Goal: Information Seeking & Learning: Learn about a topic

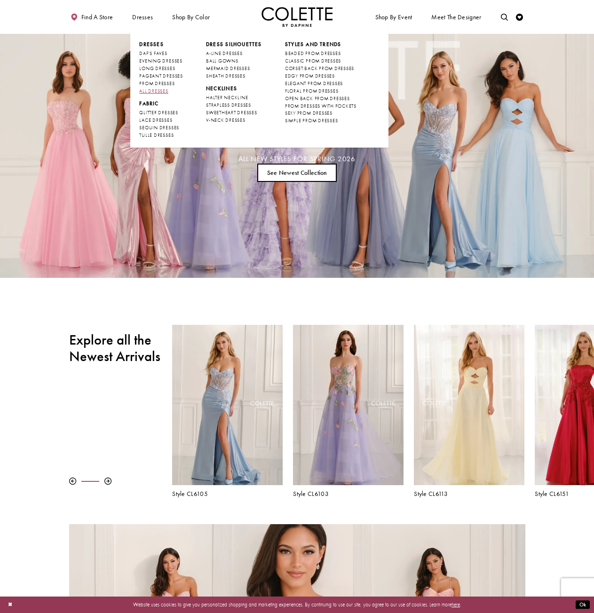
click at [156, 90] on span "ALL DRESSES" at bounding box center [153, 91] width 29 height 6
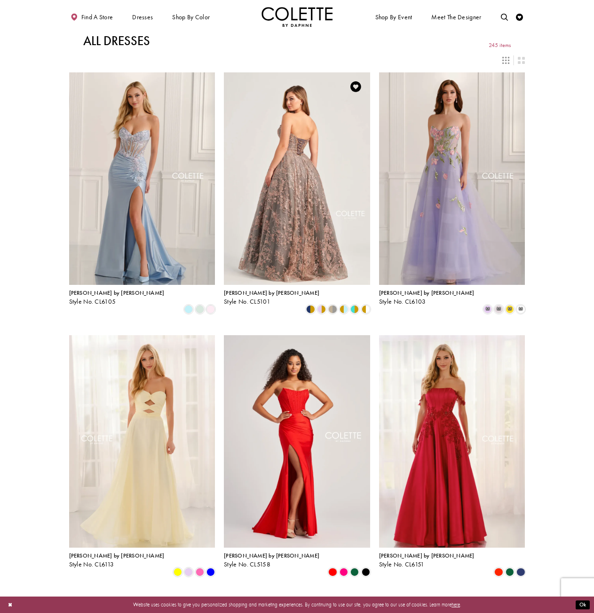
drag, startPoint x: 289, startPoint y: 120, endPoint x: 303, endPoint y: 125, distance: 14.9
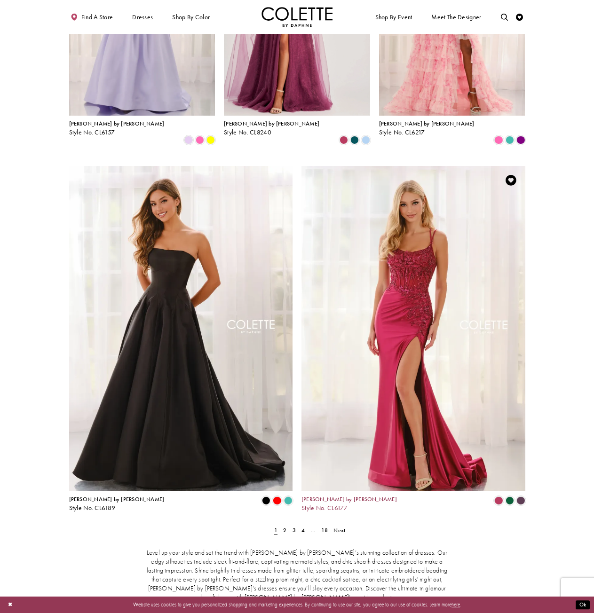
scroll to position [940, 0]
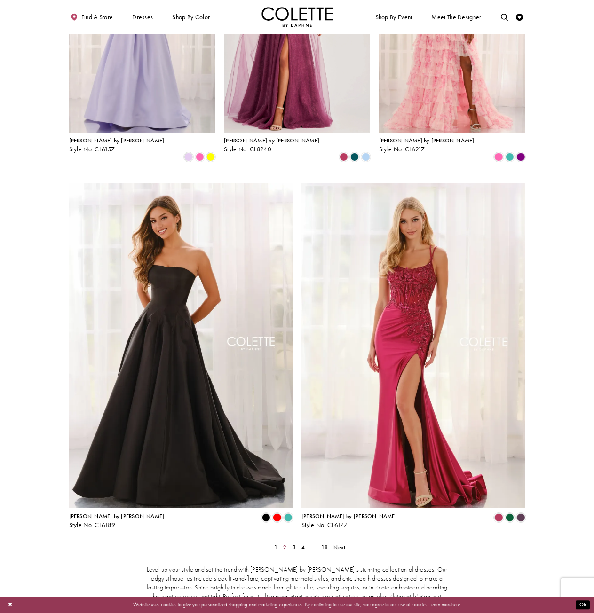
click at [284, 543] on span "2" at bounding box center [284, 547] width 3 height 8
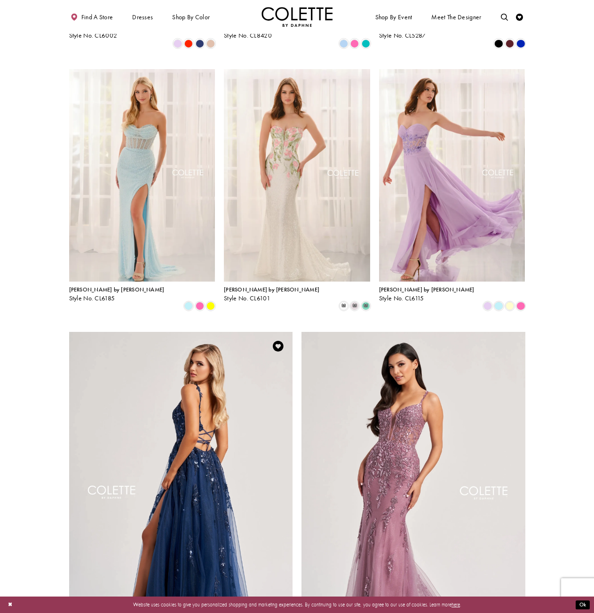
scroll to position [978, 0]
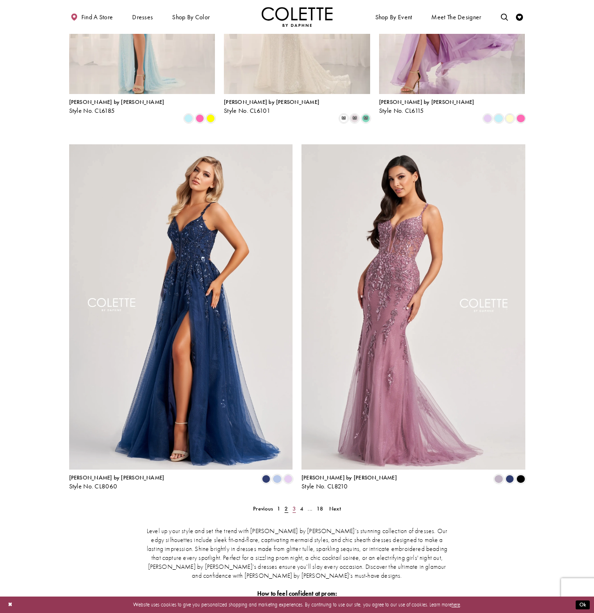
click at [296, 503] on link "3" at bounding box center [294, 508] width 8 height 10
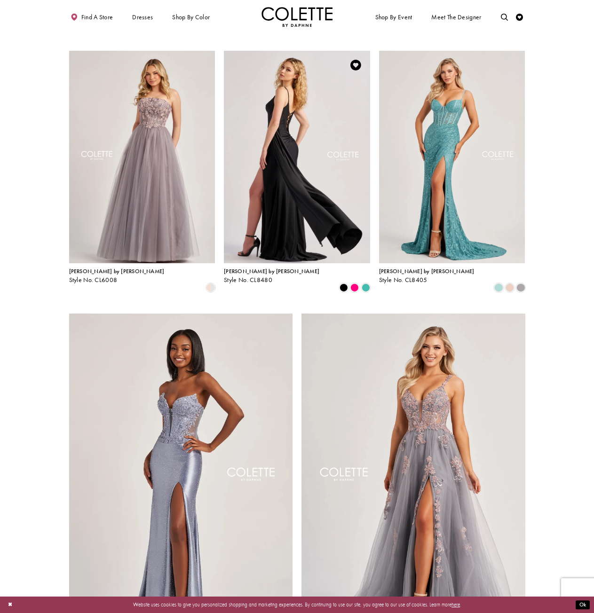
scroll to position [931, 0]
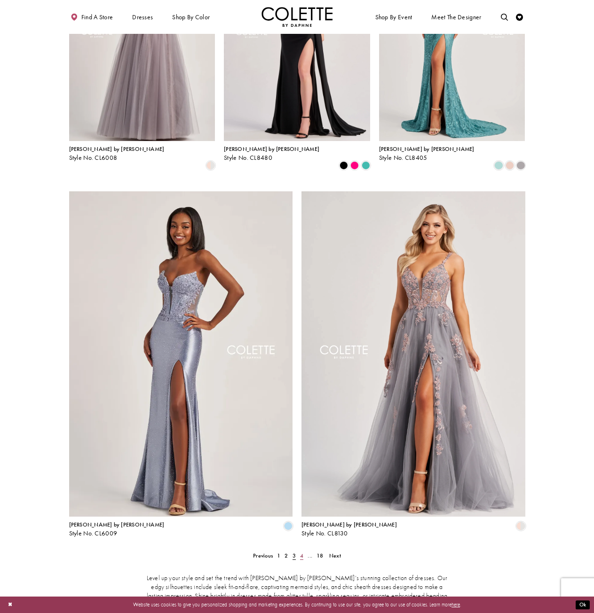
click at [300, 550] on link "4" at bounding box center [302, 555] width 8 height 10
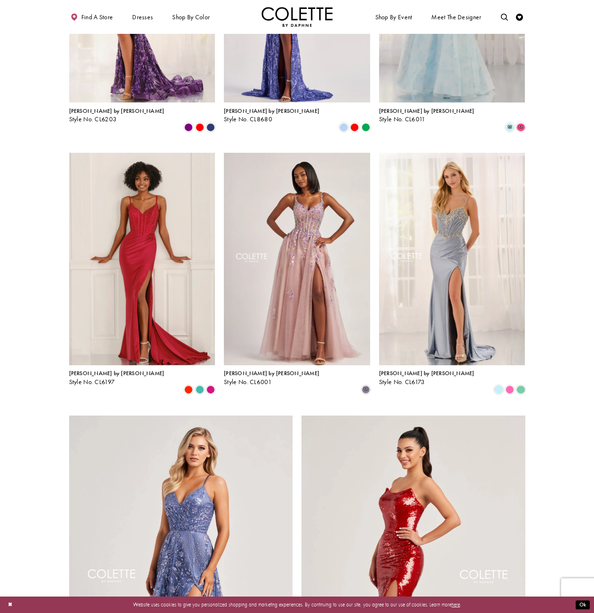
scroll to position [790, 0]
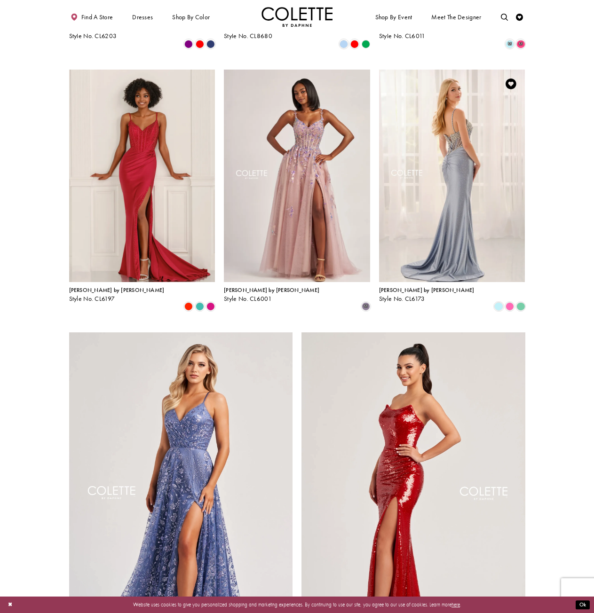
drag, startPoint x: 450, startPoint y: 150, endPoint x: 456, endPoint y: 155, distance: 7.7
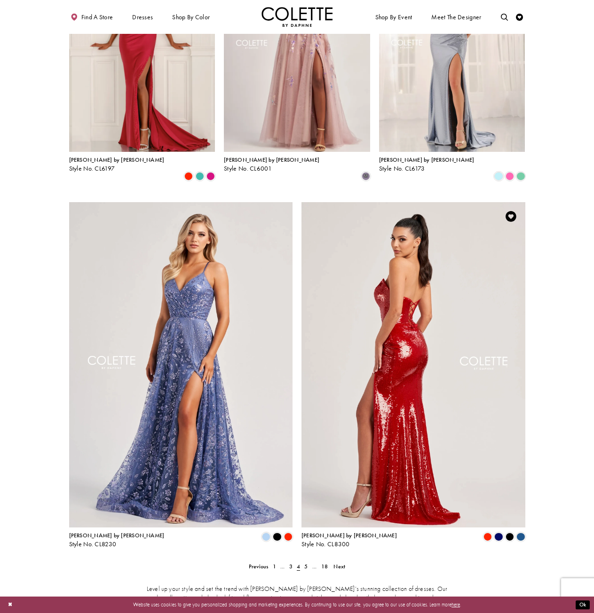
scroll to position [1072, 0]
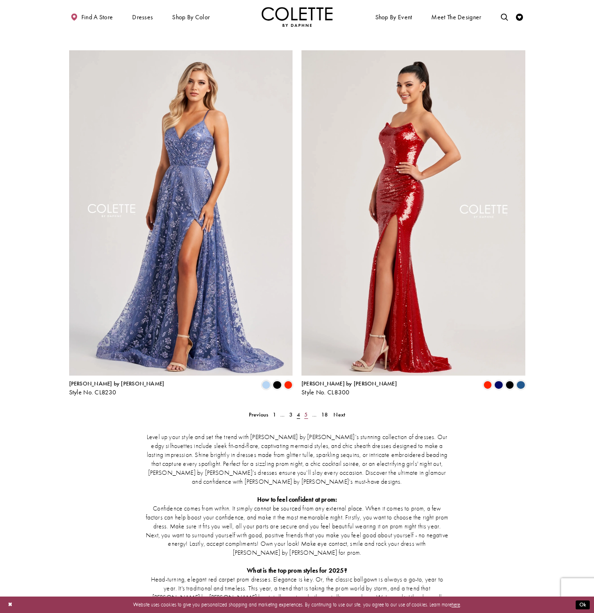
click at [305, 411] on span "5" at bounding box center [305, 415] width 3 height 8
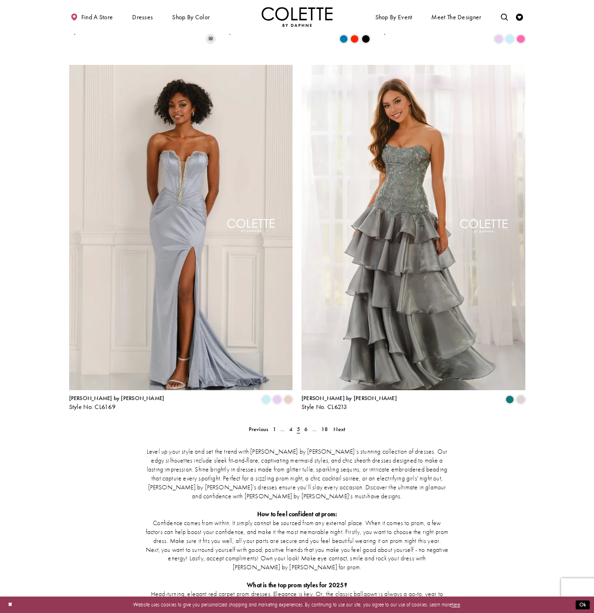
scroll to position [1166, 0]
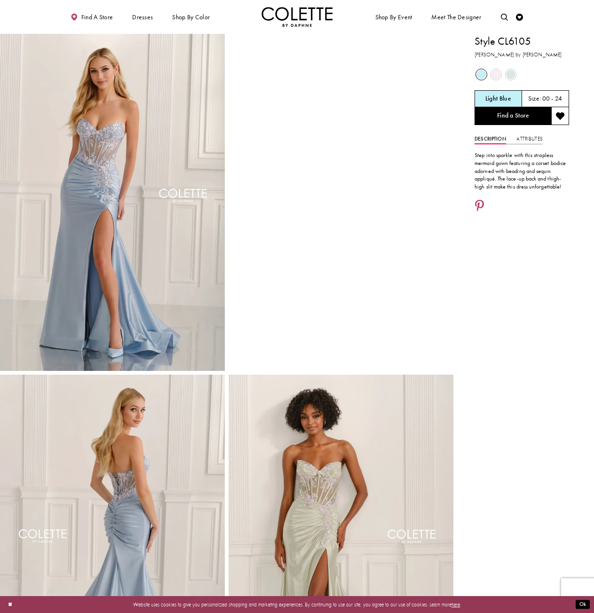
click at [117, 138] on img "Full size Style CL6105 Colette by Daphne #0 default Light Blue frontface vertic…" at bounding box center [112, 202] width 225 height 337
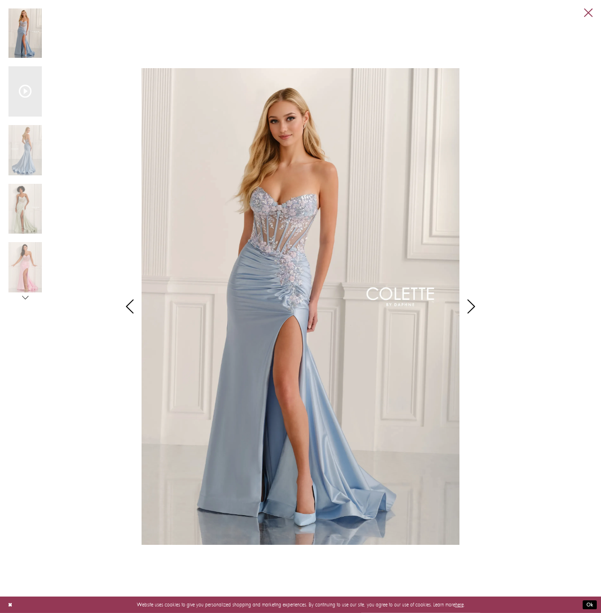
click at [588, 14] on link "Close" at bounding box center [588, 12] width 8 height 8
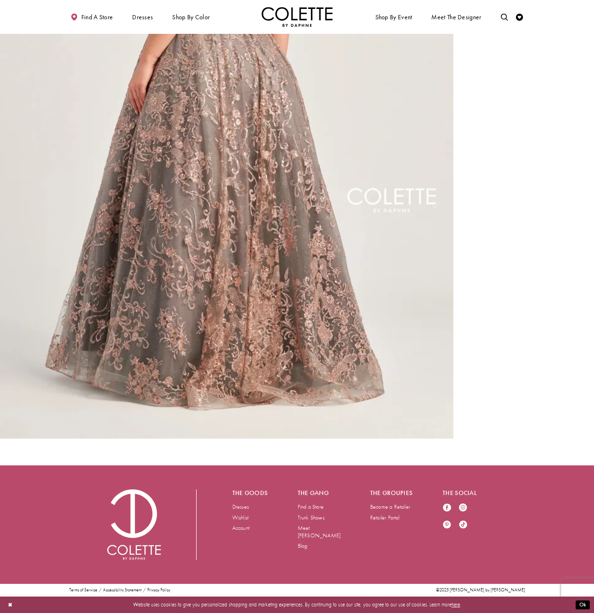
scroll to position [2784, 0]
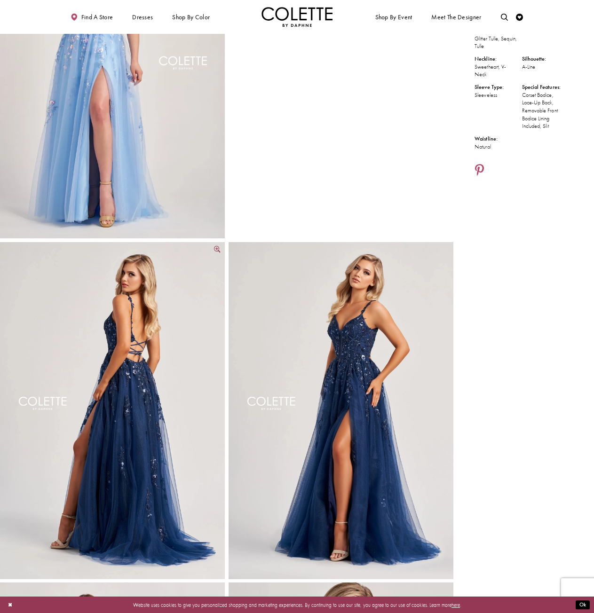
scroll to position [47, 0]
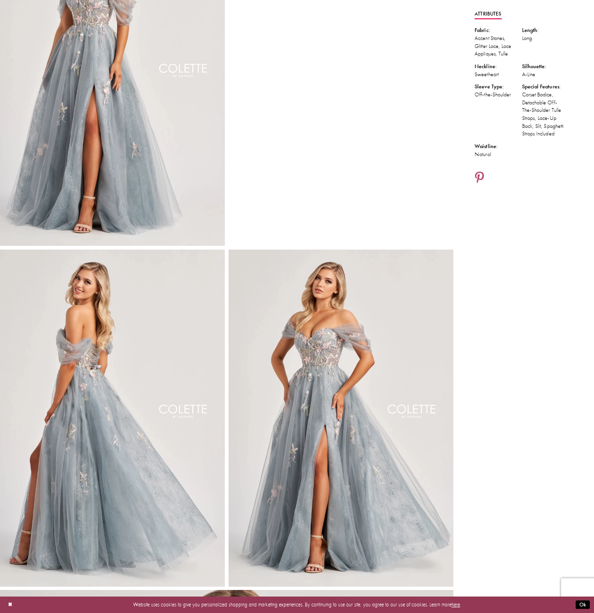
scroll to position [282, 0]
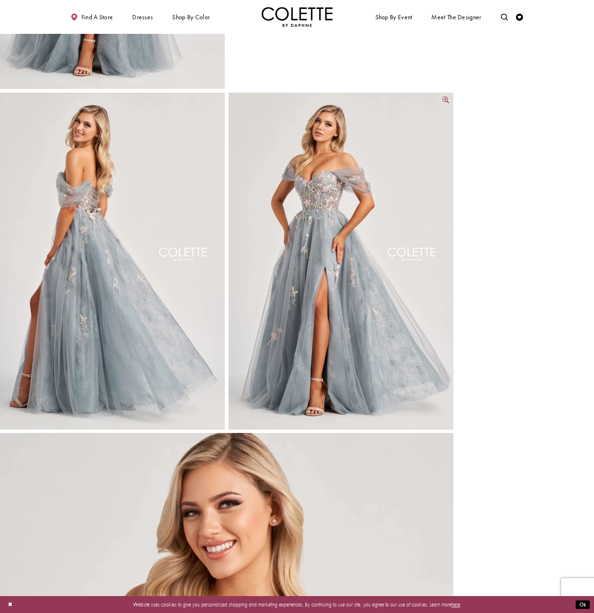
drag, startPoint x: 385, startPoint y: 247, endPoint x: 385, endPoint y: 266, distance: 19.3
drag, startPoint x: 385, startPoint y: 266, endPoint x: 390, endPoint y: 270, distance: 6.0
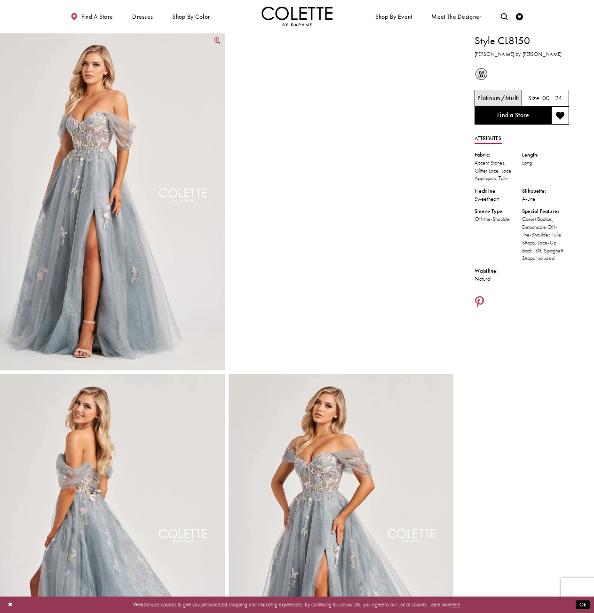
scroll to position [0, 0]
